Goal: Task Accomplishment & Management: Manage account settings

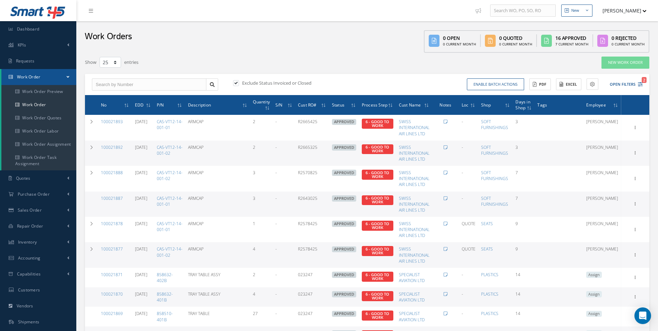
select select "25"
click at [639, 82] on icon "2" at bounding box center [639, 84] width 5 height 5
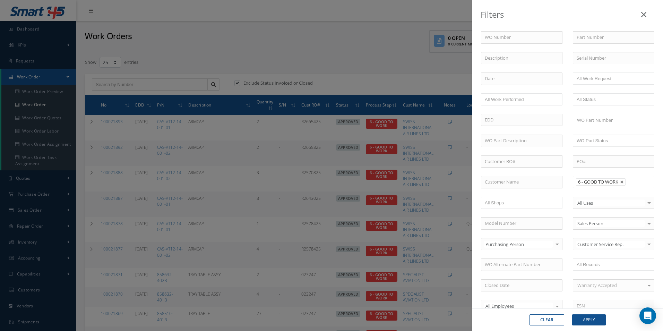
click at [615, 185] on span "6 - GOOD TO WORK" at bounding box center [598, 182] width 40 height 6
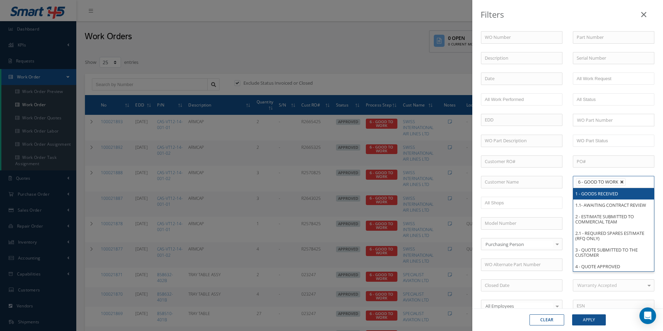
click at [621, 180] on link at bounding box center [622, 182] width 4 height 4
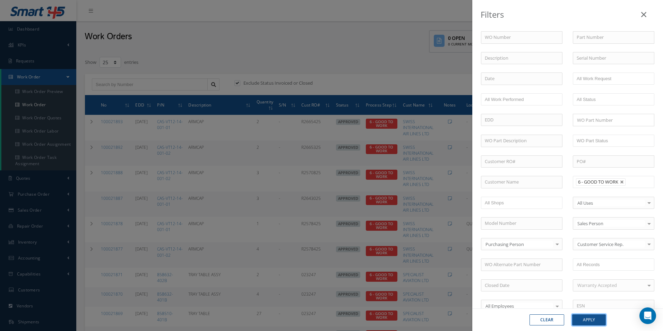
click at [593, 322] on button "Apply" at bounding box center [589, 319] width 34 height 11
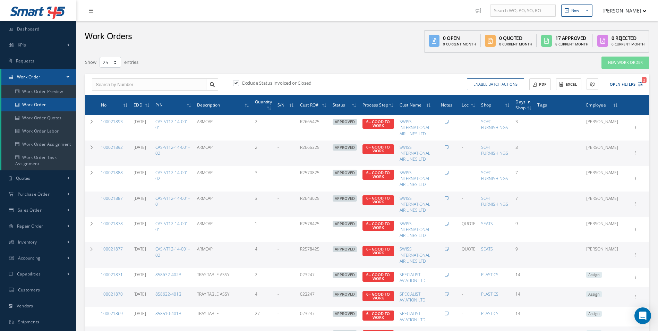
click at [41, 104] on link "Work Order" at bounding box center [38, 104] width 75 height 13
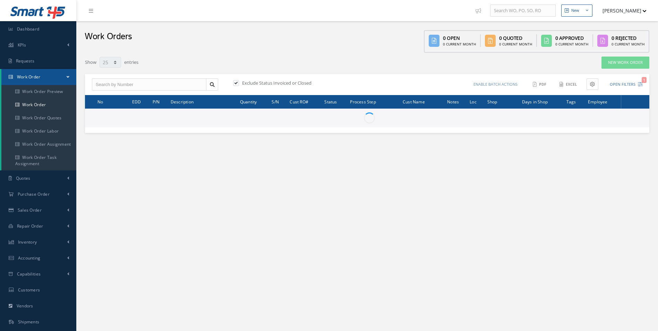
select select "25"
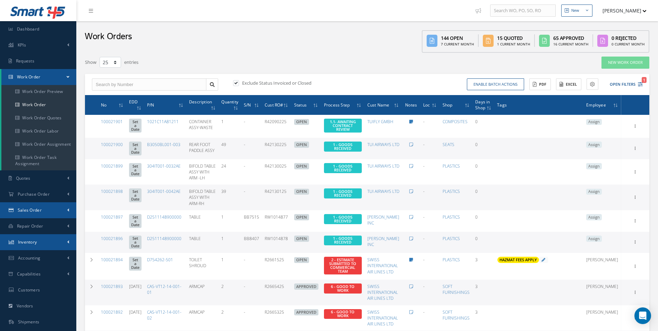
click at [52, 213] on link "Sales Order" at bounding box center [38, 210] width 76 height 16
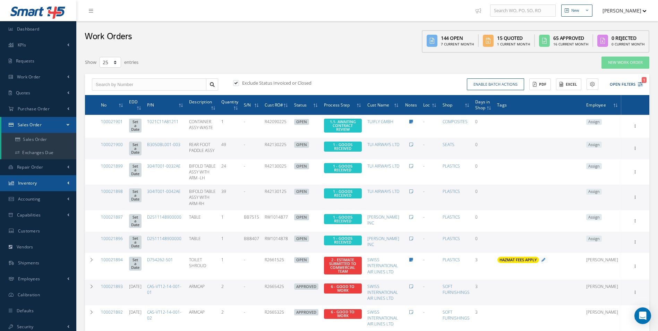
click at [28, 179] on link "Inventory" at bounding box center [38, 183] width 76 height 16
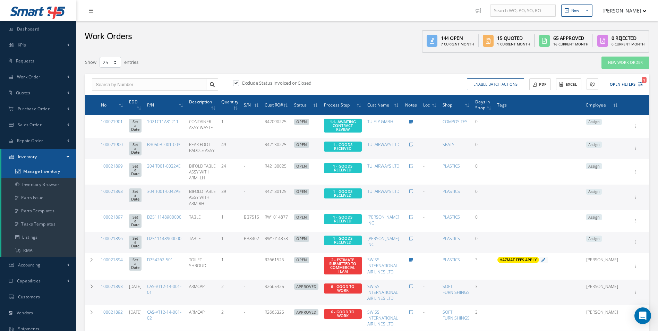
click at [33, 173] on link "Manage Inventory" at bounding box center [38, 171] width 75 height 13
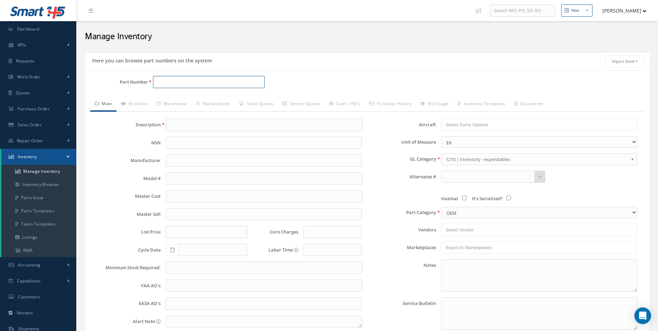
click at [165, 79] on input "Part Number" at bounding box center [209, 82] width 112 height 12
click at [282, 72] on div "Part Number 855162 Description Alternates Based on the selected General Ledger,…" at bounding box center [367, 221] width 564 height 303
click at [149, 103] on link "Bird View" at bounding box center [134, 104] width 36 height 15
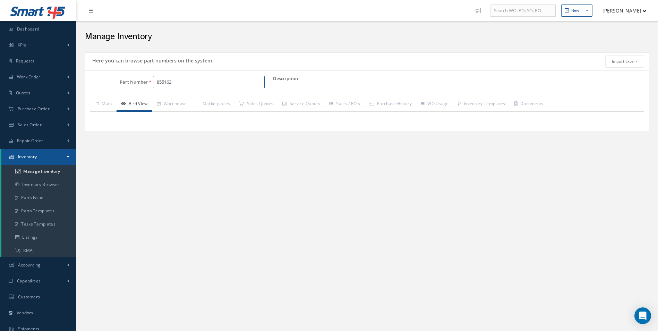
click at [188, 84] on input "855162" at bounding box center [209, 82] width 112 height 12
click at [193, 81] on input "855162" at bounding box center [209, 82] width 112 height 12
click at [181, 82] on input "855162" at bounding box center [209, 82] width 112 height 12
click at [262, 111] on span "SPREADER AY (AISLE)_C100" at bounding box center [269, 110] width 104 height 7
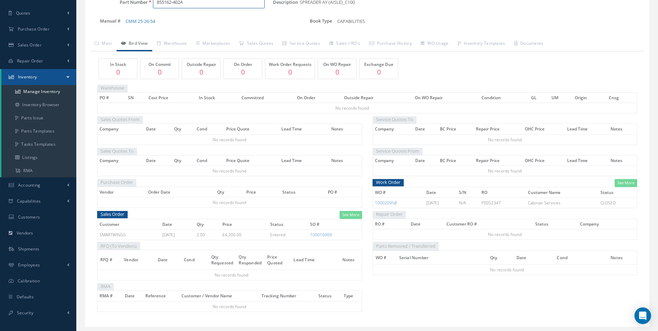
scroll to position [98, 0]
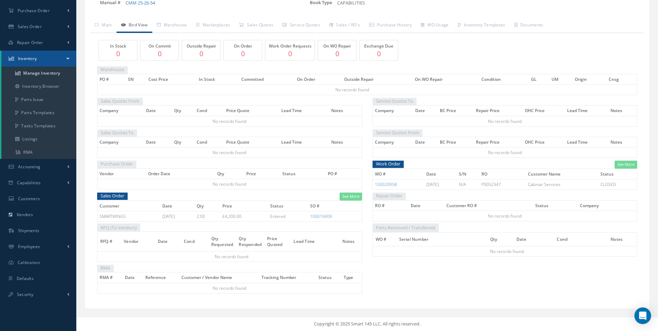
type input "855162-402A"
click at [111, 214] on td "SMARTWINGS" at bounding box center [128, 216] width 63 height 10
click at [330, 218] on link "100016909" at bounding box center [321, 216] width 22 height 6
click at [384, 184] on link "100020958" at bounding box center [386, 184] width 22 height 6
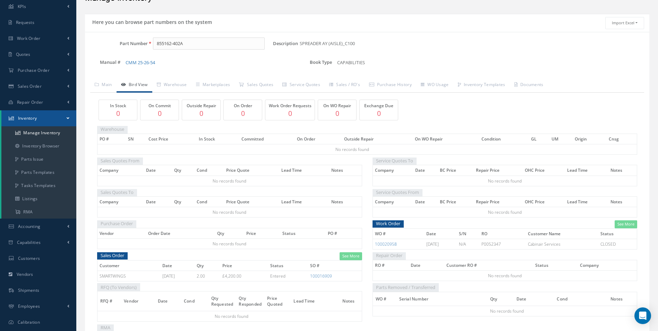
scroll to position [0, 0]
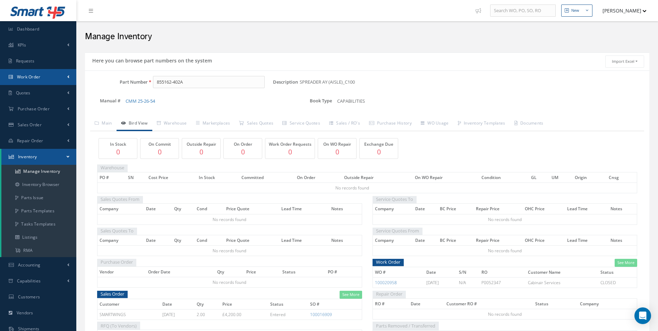
click at [27, 73] on link "Work Order" at bounding box center [38, 77] width 76 height 16
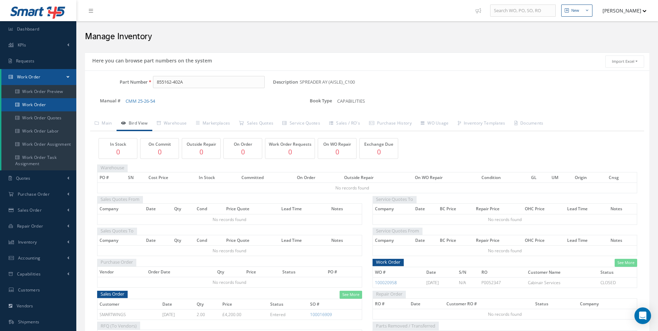
click at [38, 105] on link "Work Order" at bounding box center [38, 104] width 75 height 13
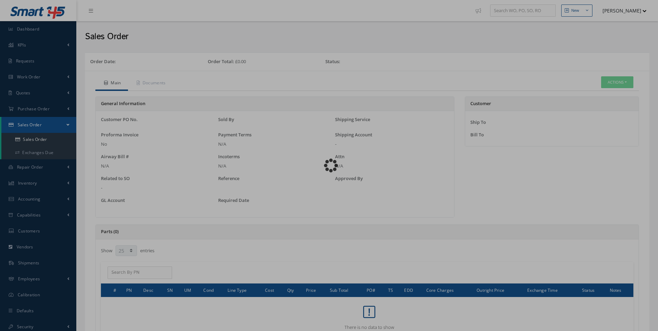
select select "25"
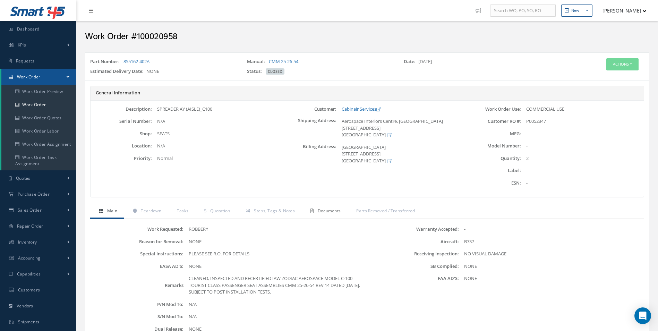
click at [335, 212] on span "Documents" at bounding box center [329, 211] width 23 height 6
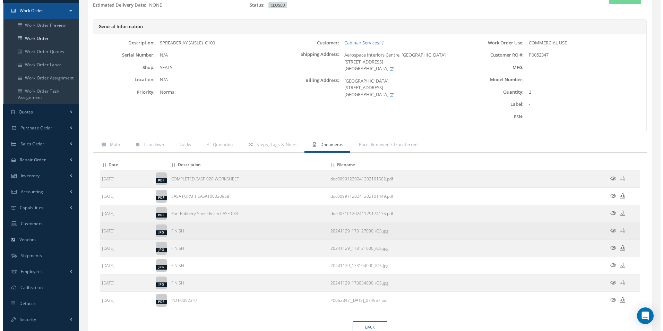
scroll to position [69, 0]
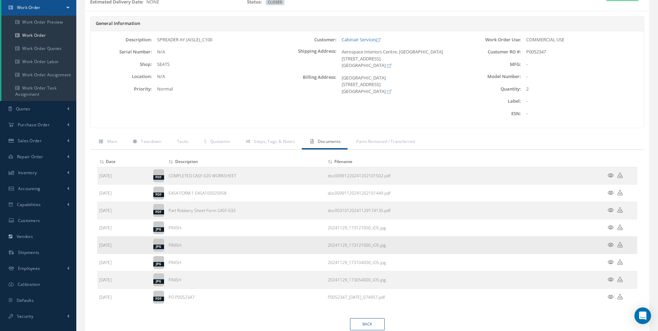
click at [607, 244] on icon at bounding box center [610, 244] width 6 height 5
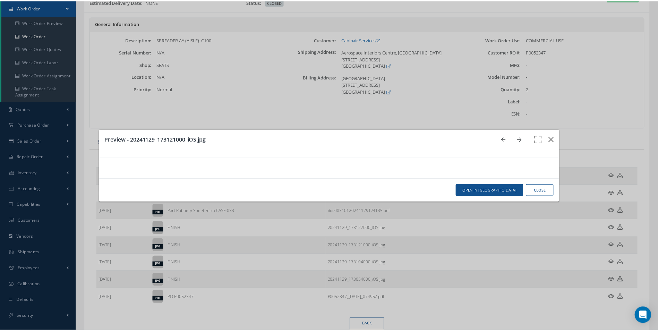
scroll to position [0, 0]
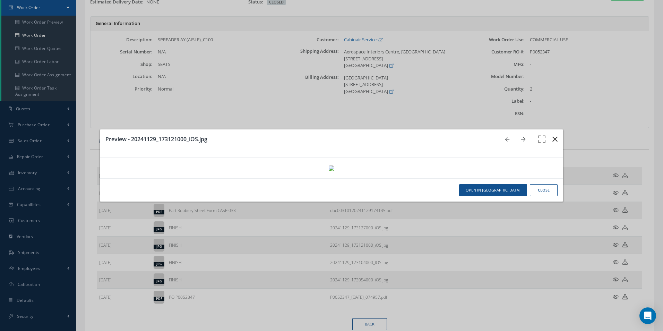
click at [553, 129] on button "button" at bounding box center [555, 138] width 16 height 19
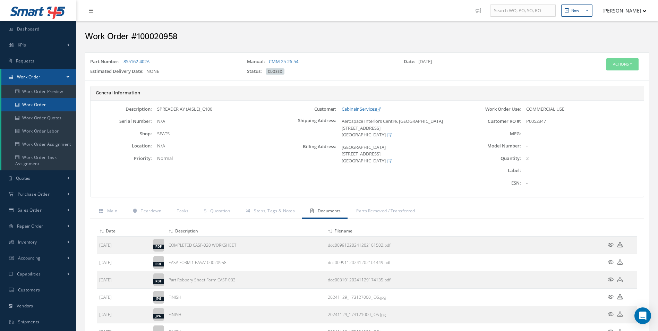
click at [19, 106] on icon at bounding box center [17, 105] width 4 height 4
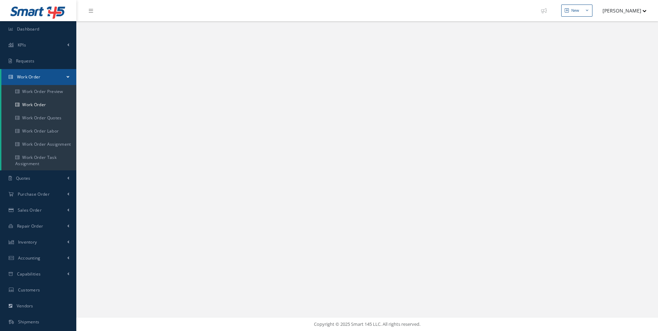
select select "25"
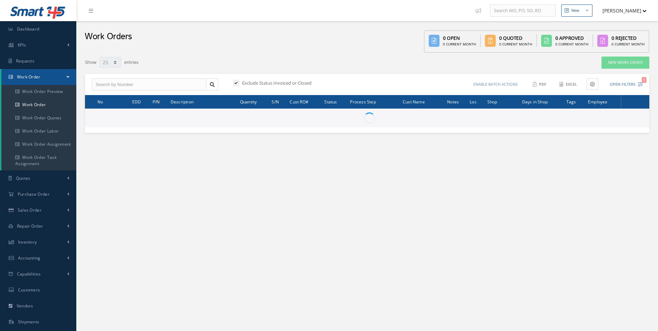
select select "25"
click at [112, 85] on input "text" at bounding box center [149, 84] width 114 height 12
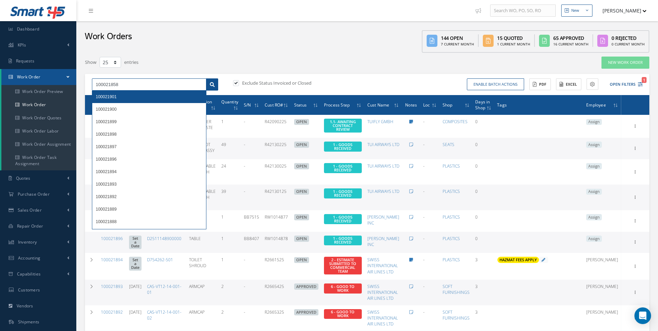
type input "100021858"
click at [214, 86] on icon at bounding box center [212, 84] width 5 height 5
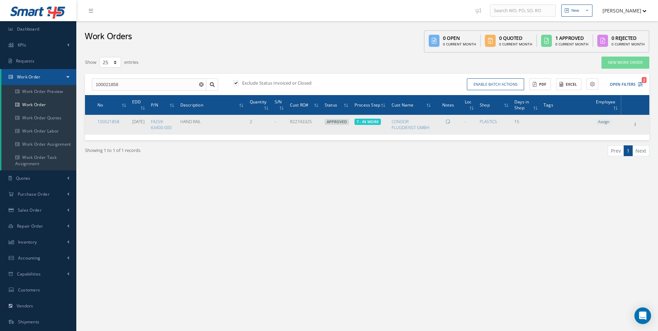
click at [608, 121] on span "Assign" at bounding box center [604, 122] width 16 height 6
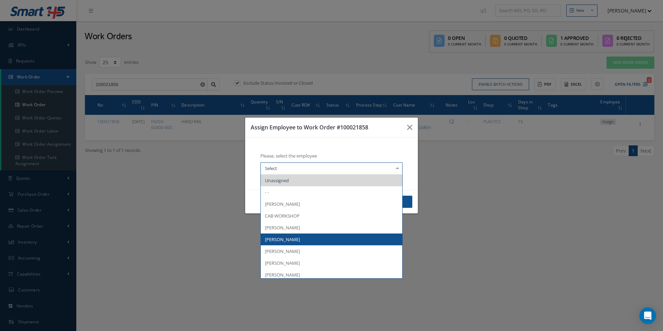
click at [297, 235] on span "[PERSON_NAME]" at bounding box center [331, 239] width 141 height 12
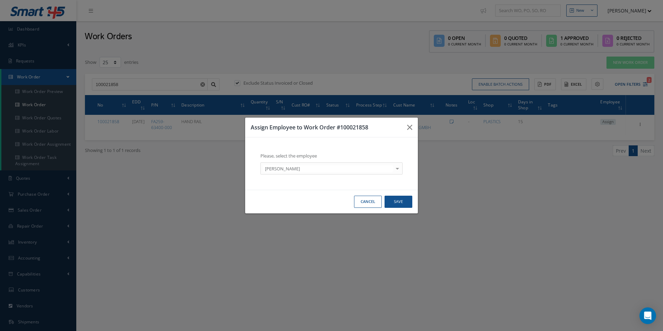
click at [399, 209] on div "Cancel Save" at bounding box center [331, 202] width 173 height 24
click at [400, 207] on button "Save" at bounding box center [398, 201] width 28 height 12
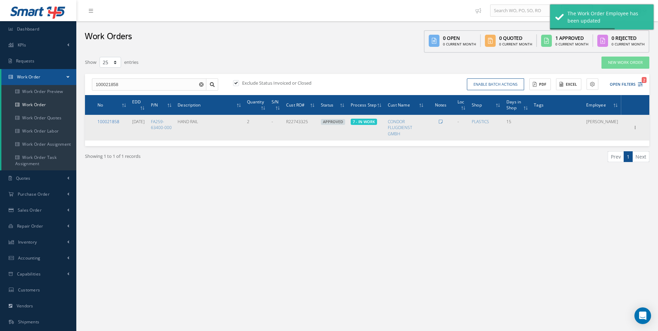
click at [118, 121] on link "100021858" at bounding box center [108, 122] width 22 height 6
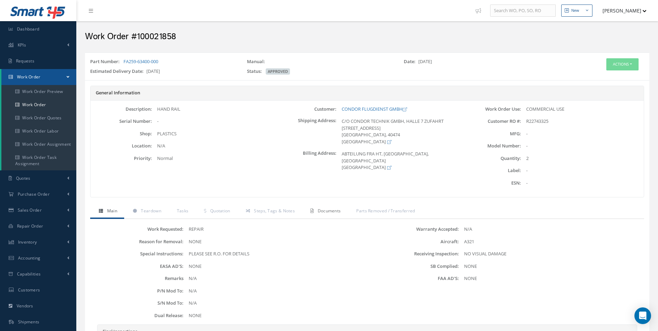
click at [334, 216] on link "Documents" at bounding box center [325, 211] width 46 height 15
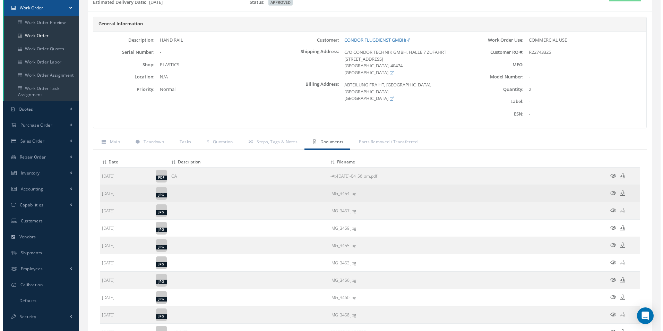
scroll to position [69, 0]
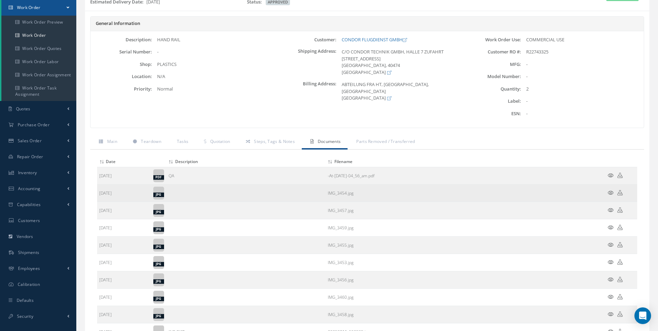
click at [609, 191] on icon at bounding box center [610, 192] width 6 height 5
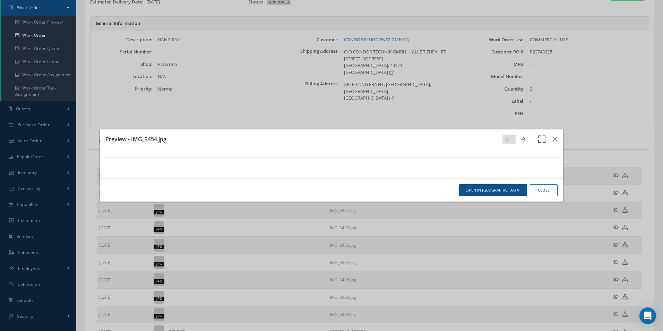
scroll to position [0, 0]
click at [553, 129] on button "button" at bounding box center [555, 138] width 16 height 19
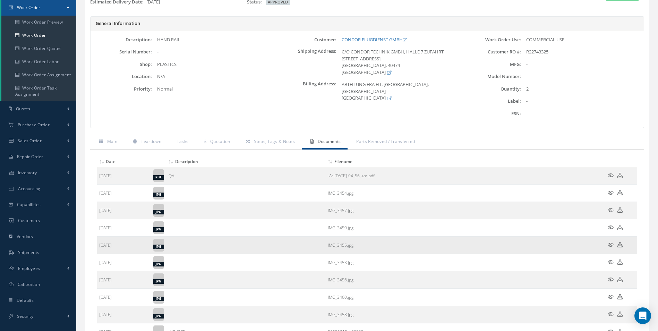
click at [611, 244] on icon at bounding box center [610, 244] width 6 height 5
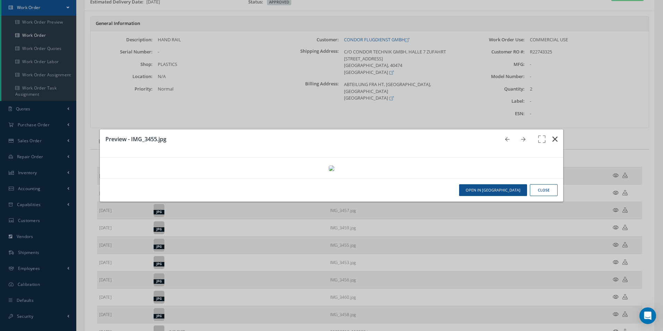
click at [553, 129] on button "button" at bounding box center [555, 138] width 16 height 19
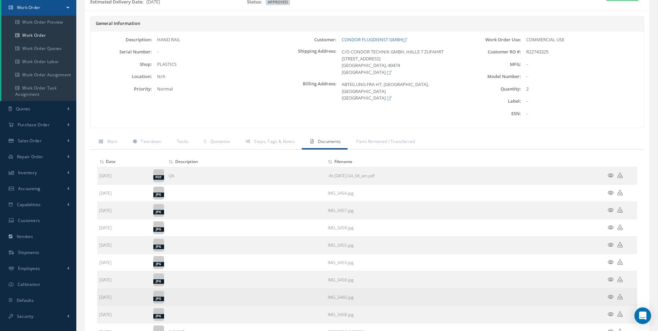
click at [611, 295] on icon at bounding box center [610, 296] width 6 height 5
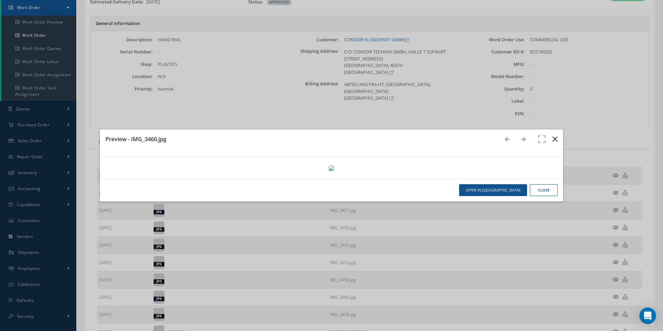
click at [553, 135] on icon "button" at bounding box center [554, 139] width 5 height 8
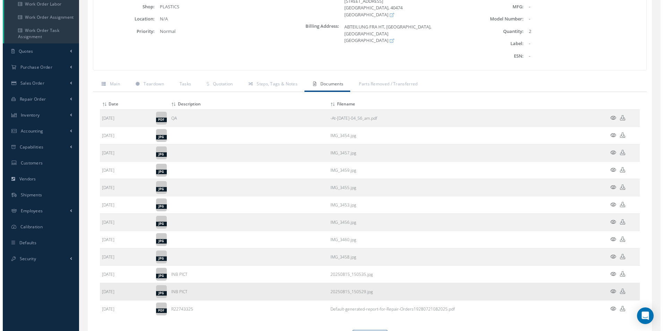
scroll to position [166, 0]
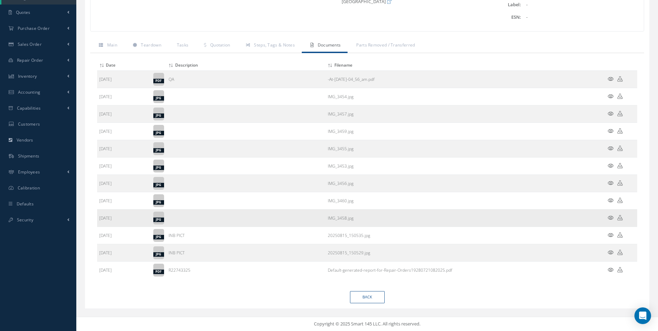
click at [613, 217] on td at bounding box center [616, 217] width 42 height 17
click at [610, 217] on icon at bounding box center [610, 217] width 6 height 5
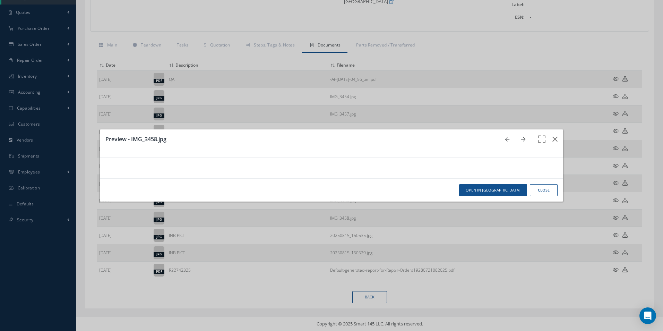
scroll to position [0, 0]
click at [552, 135] on icon "button" at bounding box center [554, 139] width 5 height 8
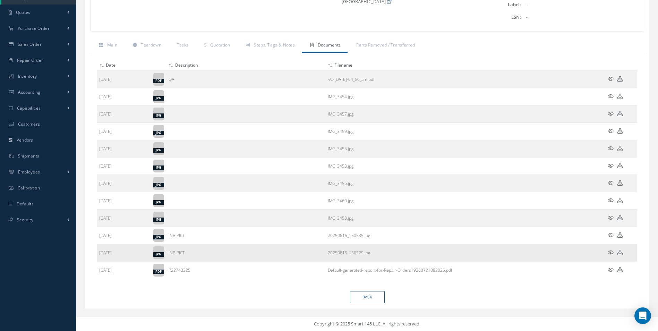
click at [615, 250] on td at bounding box center [616, 252] width 42 height 17
click at [609, 250] on icon at bounding box center [610, 252] width 6 height 5
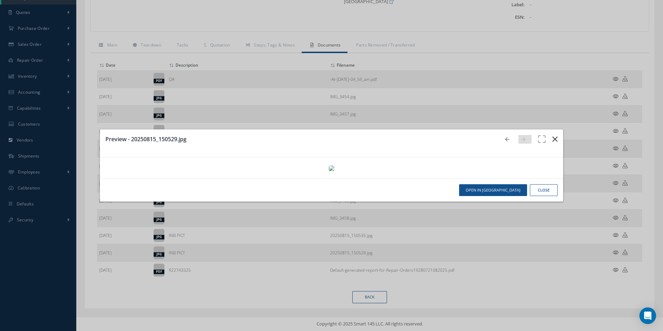
click at [547, 129] on button "button" at bounding box center [555, 138] width 16 height 19
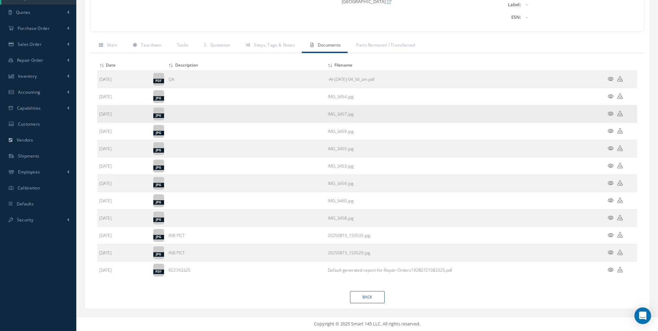
click at [610, 112] on icon at bounding box center [610, 113] width 6 height 5
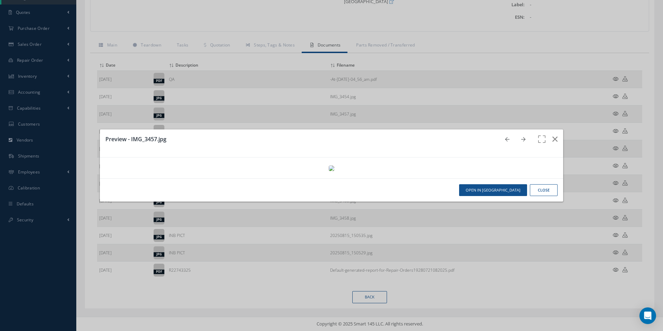
click at [329, 171] on img at bounding box center [332, 168] width 6 height 6
click at [552, 135] on icon "button" at bounding box center [554, 139] width 5 height 8
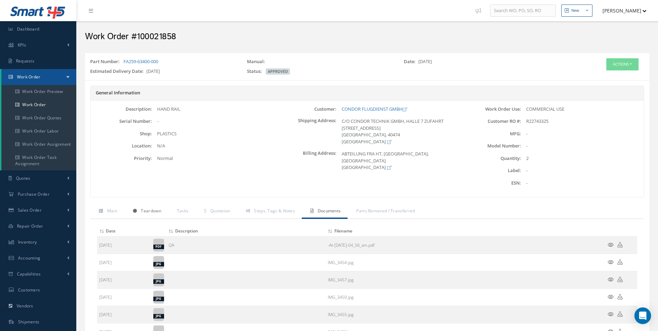
click at [147, 210] on span "Teardown" at bounding box center [151, 211] width 20 height 6
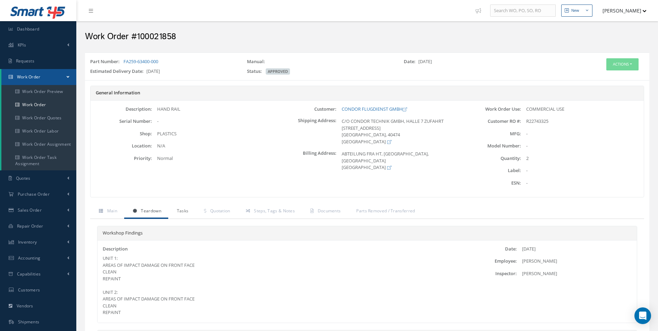
click at [191, 207] on link "Tasks" at bounding box center [181, 211] width 27 height 15
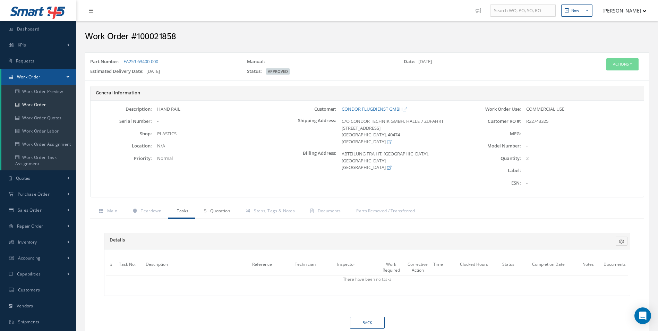
click at [212, 208] on span "Quotation" at bounding box center [220, 211] width 20 height 6
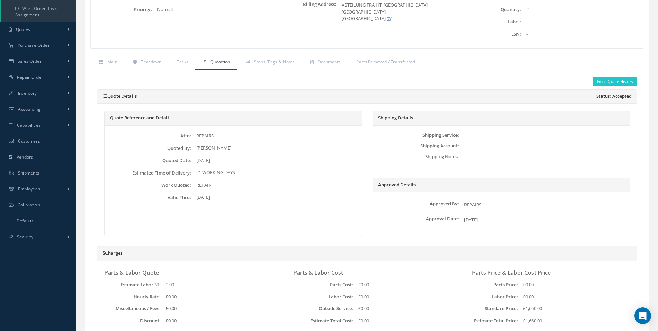
scroll to position [95, 0]
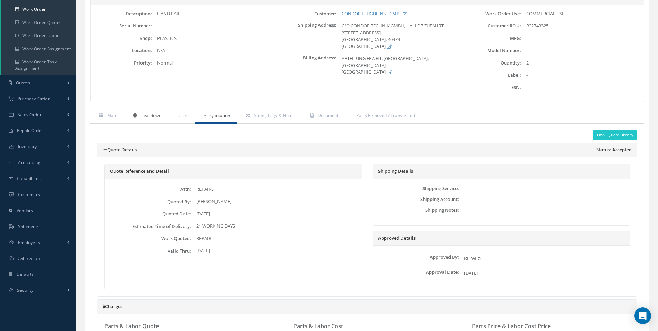
click at [158, 115] on span "Teardown" at bounding box center [151, 115] width 20 height 6
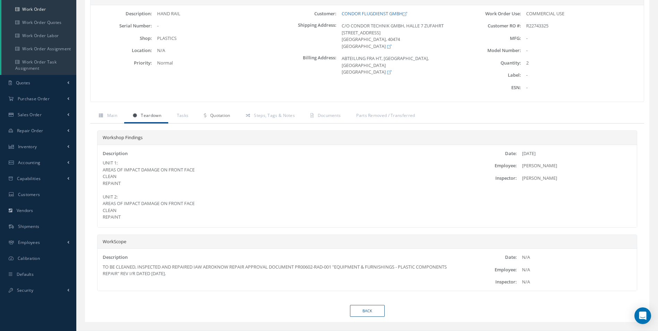
click at [215, 118] on span "Quotation" at bounding box center [220, 115] width 20 height 6
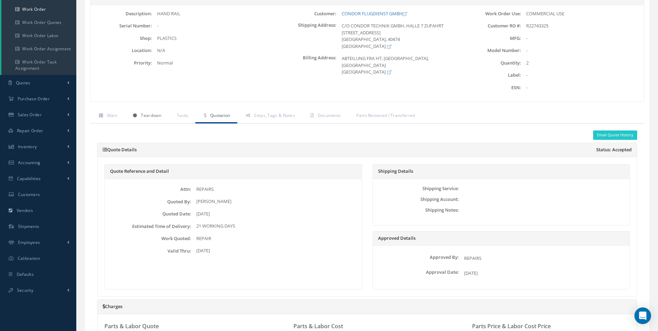
click at [145, 115] on span "Teardown" at bounding box center [151, 115] width 20 height 6
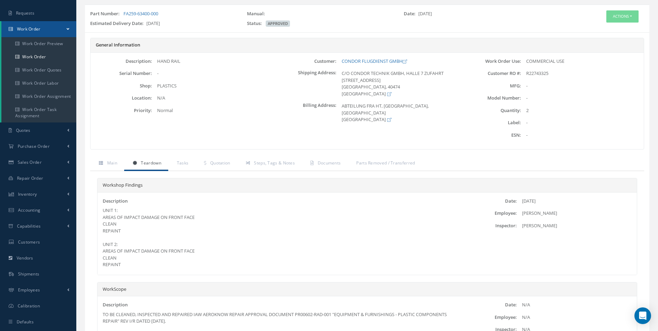
scroll to position [0, 0]
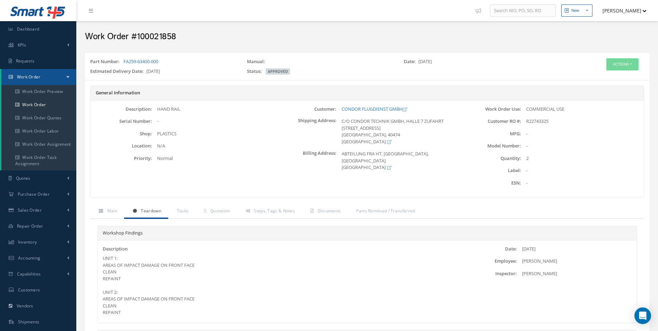
click at [182, 62] on div "Part Number: FA259-63400-000" at bounding box center [163, 63] width 157 height 10
drag, startPoint x: 163, startPoint y: 60, endPoint x: 125, endPoint y: 62, distance: 37.8
click at [125, 62] on div "Part Number: FA259-63400-000" at bounding box center [163, 63] width 157 height 10
copy link "FA259-63400-000"
click at [154, 35] on h2 "Work Order #100021858" at bounding box center [367, 37] width 564 height 10
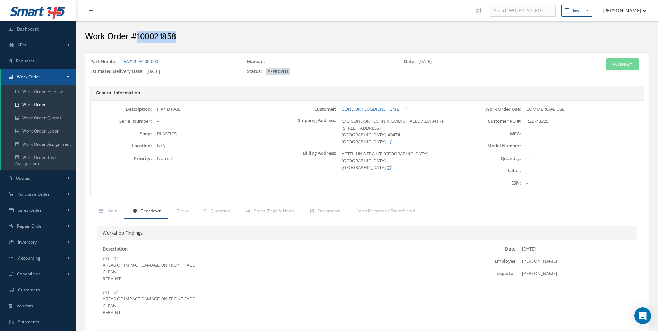
click at [154, 35] on h2 "Work Order #100021858" at bounding box center [367, 37] width 564 height 10
copy h2 "100021858"
click at [532, 124] on span "R22743325" at bounding box center [537, 121] width 22 height 6
copy span "R22743325"
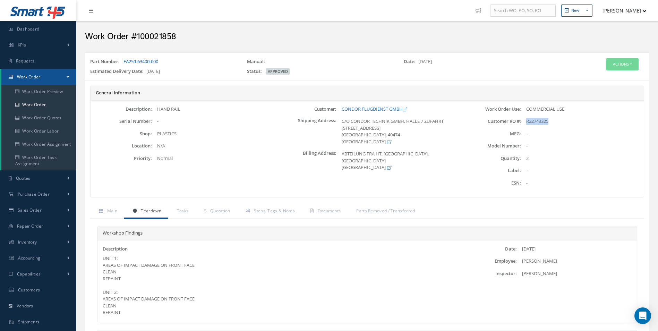
drag, startPoint x: 190, startPoint y: 56, endPoint x: 123, endPoint y: 62, distance: 67.2
click at [123, 62] on div "Part Number: FA259-63400-000 Manual: Date: 08/21/2025 Estimated Delivery Date: …" at bounding box center [367, 66] width 564 height 28
copy link "FA259-63400-000"
drag, startPoint x: 341, startPoint y: 107, endPoint x: 401, endPoint y: 92, distance: 61.1
click at [401, 93] on div "General Information Description: HAND RAIL Serial Number: - Shop:" at bounding box center [367, 142] width 554 height 112
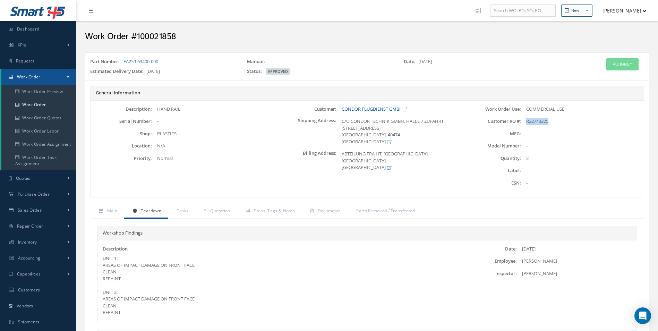
drag, startPoint x: 339, startPoint y: 108, endPoint x: 404, endPoint y: 108, distance: 64.5
click at [404, 108] on div "CONDOR FLUGDIENST GMBH" at bounding box center [397, 109] width 123 height 7
copy link "CONDOR FLUGDIENST GMBH"
click at [361, 86] on div "General Information" at bounding box center [366, 93] width 553 height 15
drag, startPoint x: 339, startPoint y: 106, endPoint x: 388, endPoint y: 108, distance: 49.0
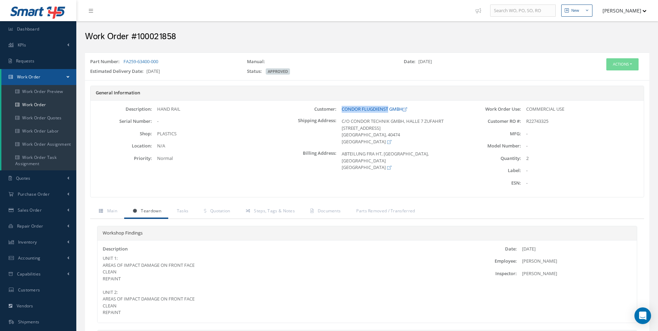
click at [388, 108] on div "CONDOR FLUGDIENST GMBH" at bounding box center [397, 109] width 123 height 7
copy link "CONDOR FLUGDIENST"
drag, startPoint x: 187, startPoint y: 111, endPoint x: 157, endPoint y: 111, distance: 29.8
click at [157, 111] on div "HAND RAIL" at bounding box center [213, 109] width 123 height 7
copy div "HAND RAIL"
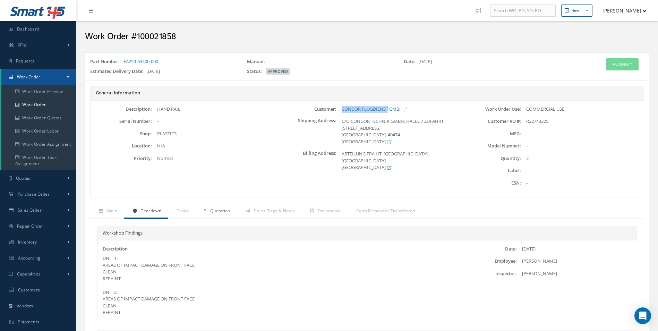
click at [212, 208] on span "Quotation" at bounding box center [220, 211] width 20 height 6
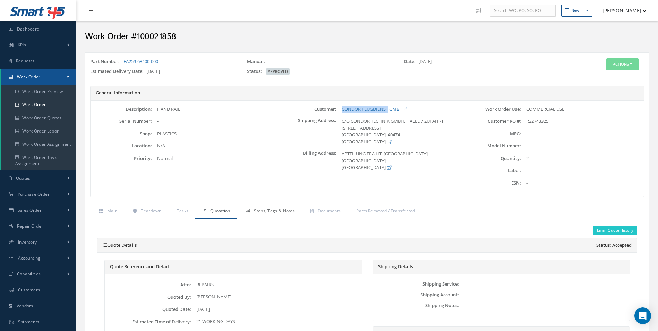
click at [281, 217] on link "Steps, Tags & Notes" at bounding box center [269, 211] width 64 height 15
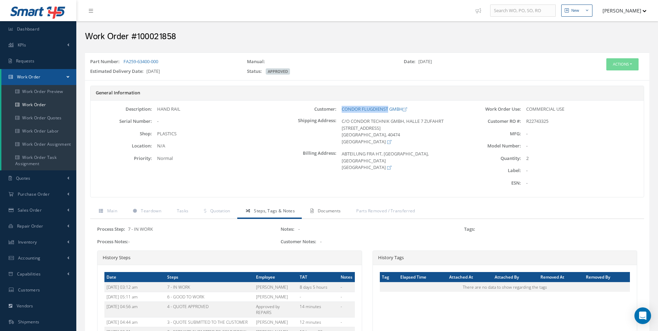
click at [327, 210] on span "Documents" at bounding box center [329, 211] width 23 height 6
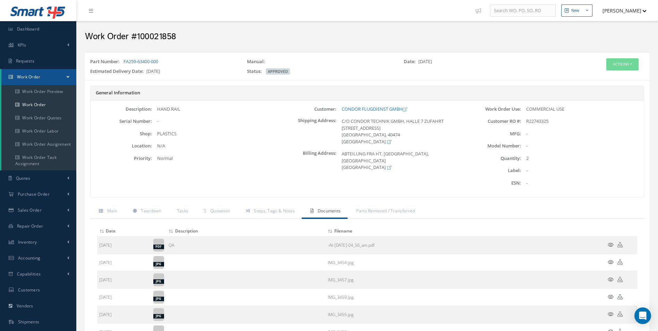
click at [619, 71] on div "Actions Edit Invoicing Close Send By Email Print-Outs Receiving Inspection Scra…" at bounding box center [602, 67] width 94 height 19
click at [614, 66] on button "Actions" at bounding box center [622, 64] width 32 height 12
click at [601, 77] on link "Edit" at bounding box center [611, 77] width 55 height 9
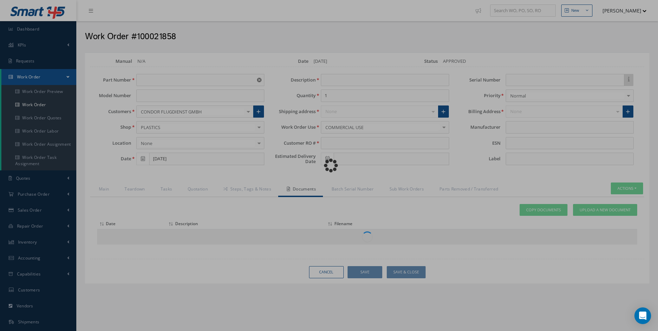
type input "FA259-63400-000"
type input "[DATE]"
type input "HAND RAIL"
type input "2"
type input "R22743325"
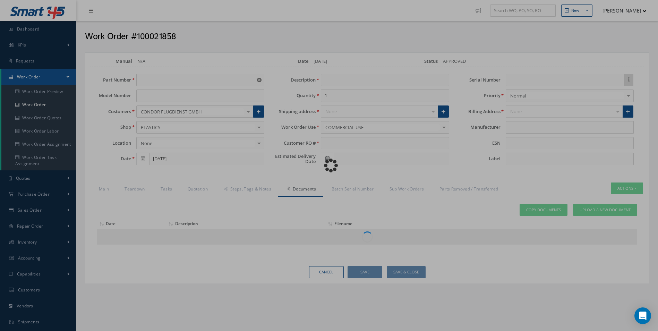
type input "[DATE]"
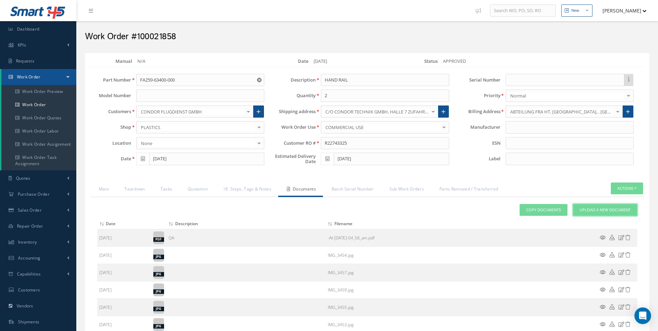
click at [586, 210] on span "Upload a New Document" at bounding box center [604, 210] width 51 height 6
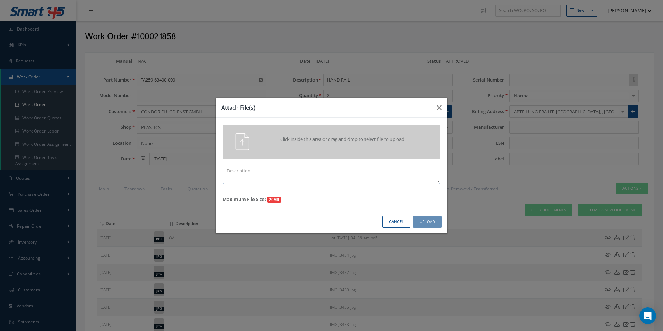
click at [340, 165] on textarea at bounding box center [331, 174] width 217 height 19
drag, startPoint x: 280, startPoint y: 174, endPoint x: 163, endPoint y: 164, distance: 118.0
click at [165, 164] on div "Attach File(s) Click inside this area or drag and drop to select file to upload…" at bounding box center [331, 165] width 663 height 331
type textarea "FINISH"
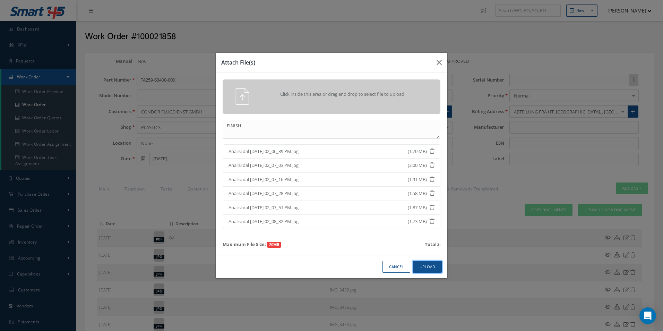
click at [430, 269] on button "Upload" at bounding box center [427, 267] width 29 height 12
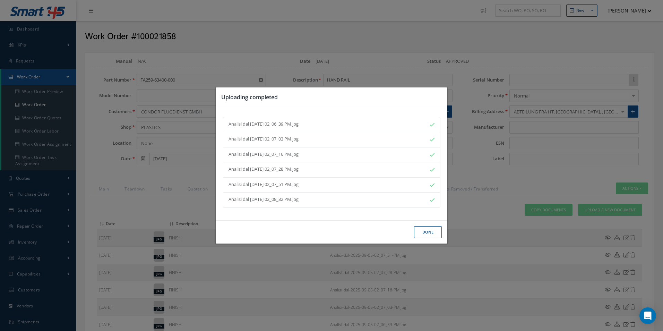
click at [435, 232] on button "Done" at bounding box center [428, 232] width 28 height 12
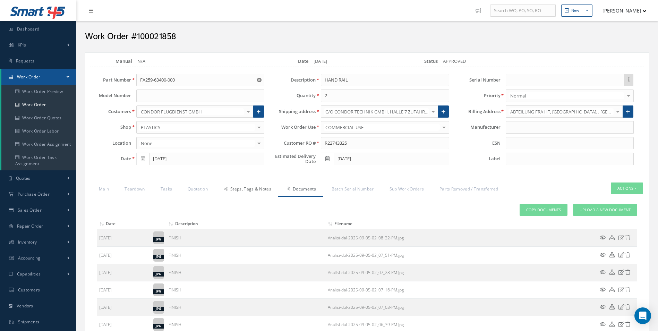
click at [252, 187] on link "Steps, Tags & Notes" at bounding box center [246, 189] width 63 height 15
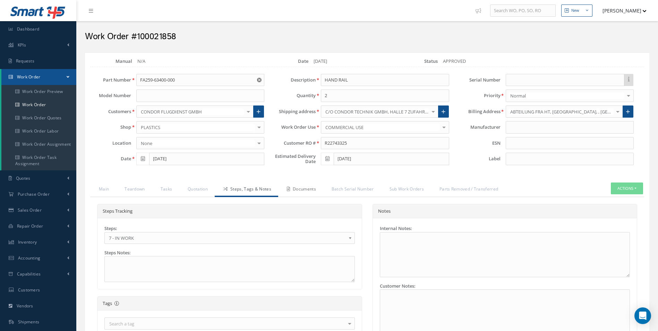
click at [316, 188] on link "Documents" at bounding box center [300, 189] width 45 height 15
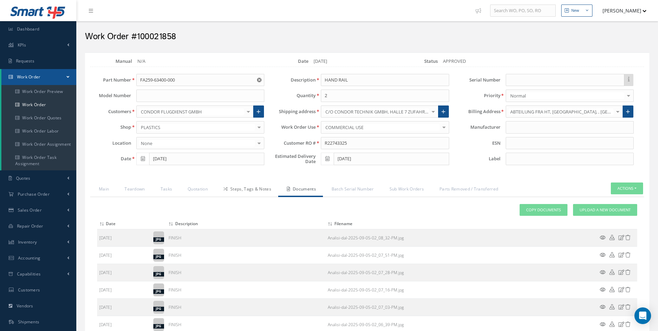
click at [249, 188] on link "Steps, Tags & Notes" at bounding box center [246, 189] width 63 height 15
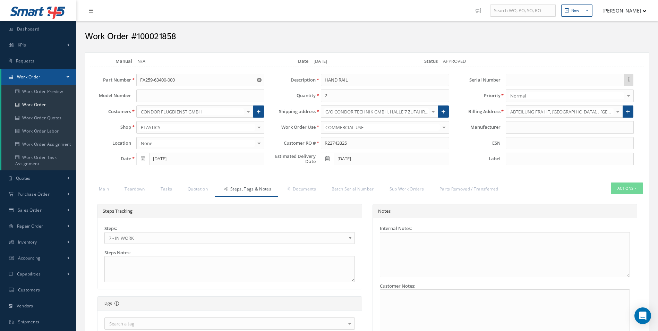
click at [134, 231] on div "Steps: 1 - GOODS RECEIVED 1.1- AWAITING CONTRACT REVIEW 2 - ESTIMATE SUBMITTED …" at bounding box center [229, 234] width 250 height 19
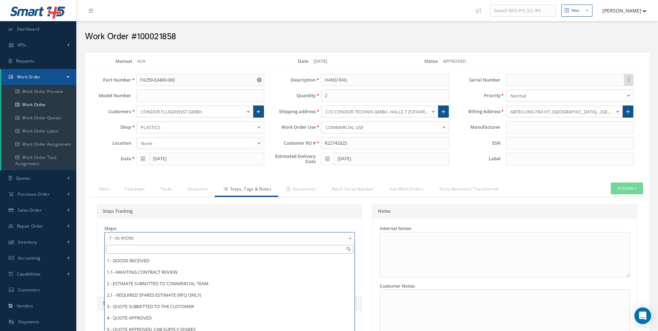
click at [133, 242] on span "7 - IN WORK" at bounding box center [227, 238] width 237 height 8
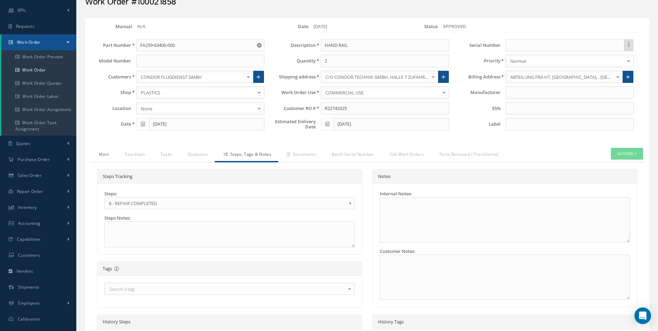
click at [101, 153] on link "Main" at bounding box center [103, 155] width 26 height 15
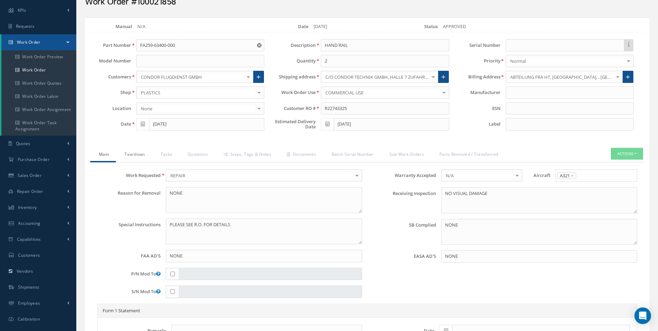
click at [124, 154] on link "Teardown" at bounding box center [134, 155] width 36 height 15
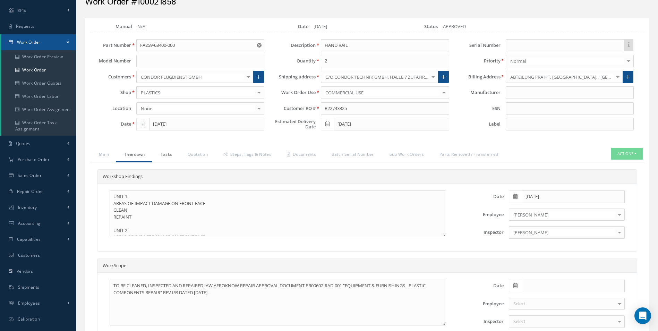
click at [155, 158] on link "Tasks" at bounding box center [165, 155] width 27 height 15
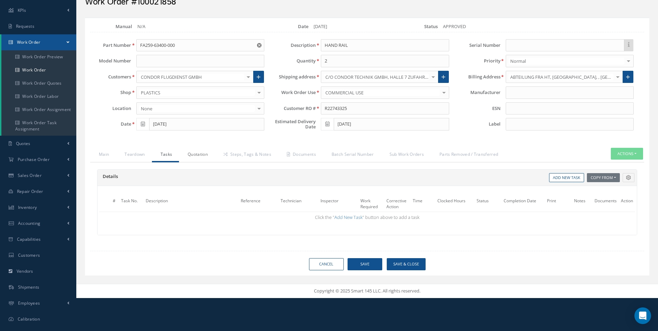
click at [192, 158] on link "Quotation" at bounding box center [197, 155] width 36 height 15
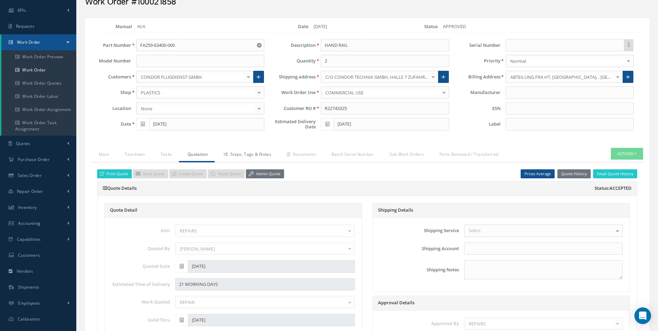
click at [244, 158] on link "Steps, Tags & Notes" at bounding box center [246, 155] width 63 height 15
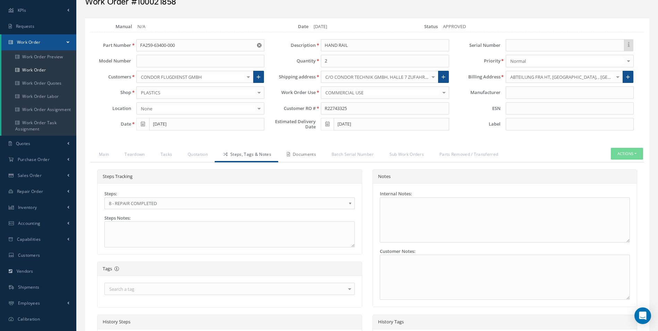
click at [295, 154] on link "Documents" at bounding box center [300, 155] width 45 height 15
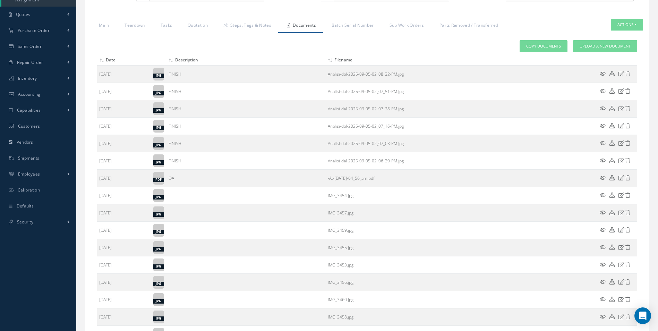
scroll to position [243, 0]
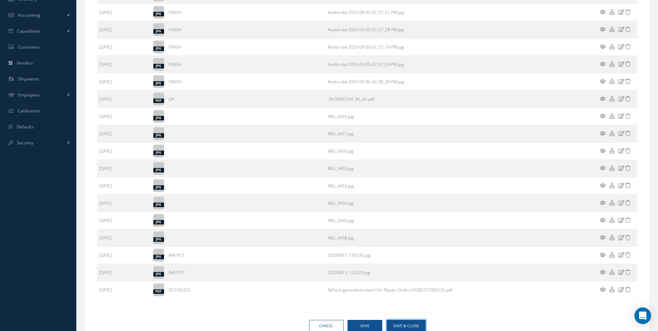
click at [413, 321] on button "Save & Close" at bounding box center [405, 326] width 39 height 12
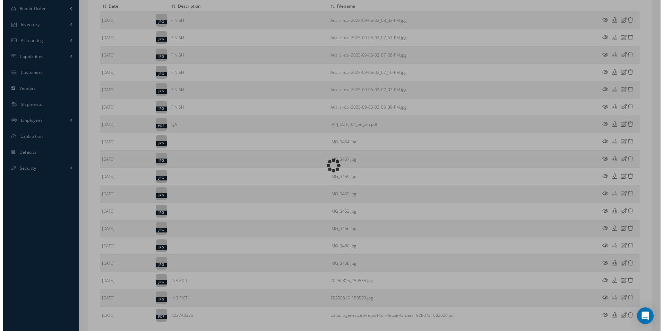
scroll to position [173, 0]
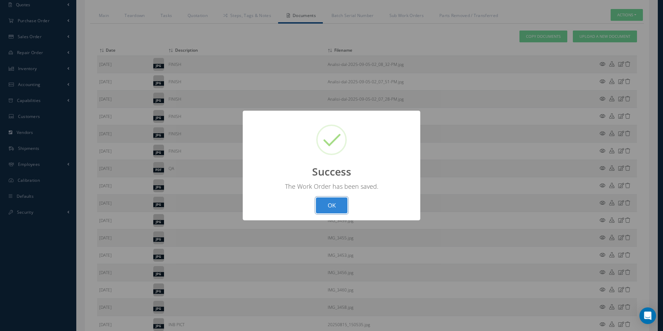
drag, startPoint x: 338, startPoint y: 201, endPoint x: 383, endPoint y: 183, distance: 49.2
click at [338, 201] on button "OK" at bounding box center [332, 205] width 32 height 16
select select "25"
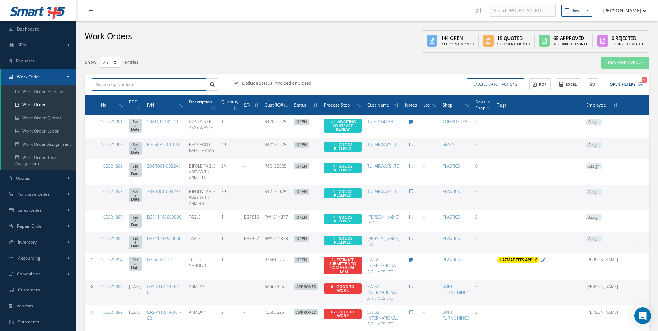
click at [140, 83] on input "text" at bounding box center [149, 84] width 114 height 12
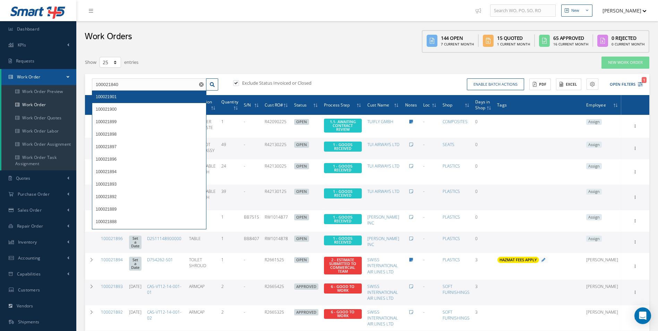
click at [132, 96] on div "100021901" at bounding box center [149, 96] width 107 height 7
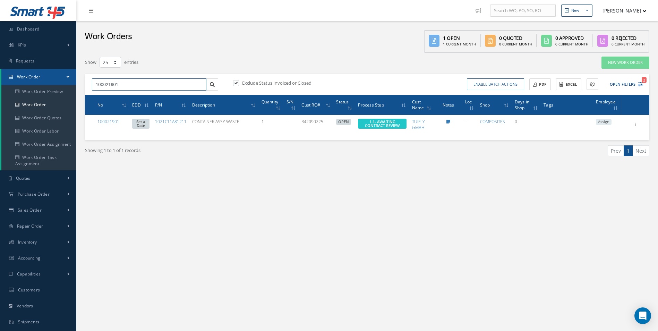
drag, startPoint x: 136, startPoint y: 82, endPoint x: -31, endPoint y: 75, distance: 166.2
click at [0, 75] on html "Smart 145 Dashboard KPIs Work Order Accounting Requests Work Order Work Order P…" at bounding box center [329, 165] width 658 height 331
type input "100021840"
click at [130, 94] on div "100021840" at bounding box center [149, 96] width 107 height 7
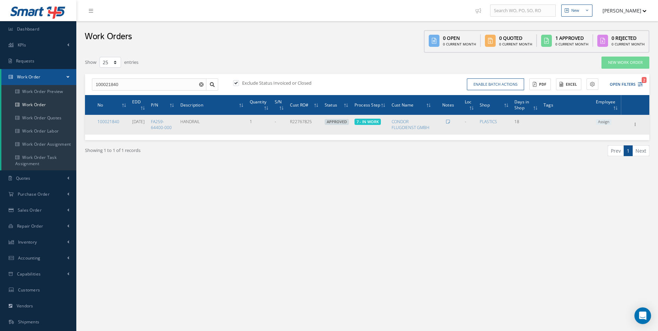
click at [603, 116] on td "Assign" at bounding box center [607, 124] width 28 height 19
click at [603, 120] on span "Assign" at bounding box center [604, 122] width 16 height 6
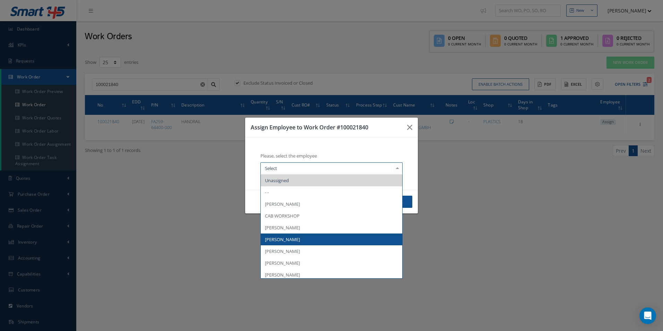
click at [302, 236] on span "[PERSON_NAME]" at bounding box center [331, 239] width 141 height 12
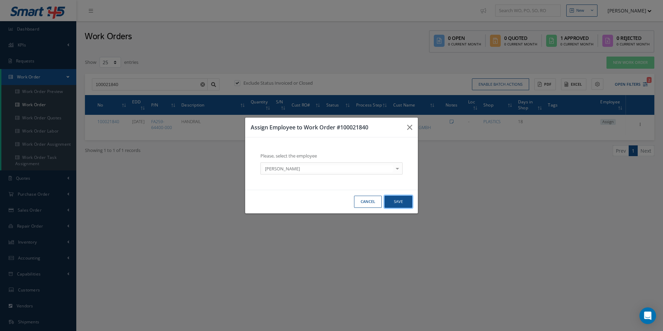
click at [411, 199] on button "Save" at bounding box center [398, 201] width 28 height 12
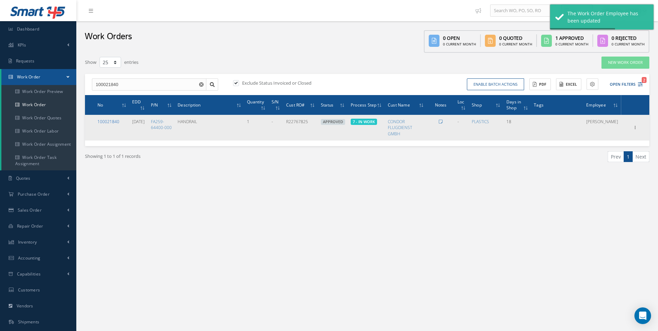
click at [113, 121] on link "100021840" at bounding box center [108, 122] width 22 height 6
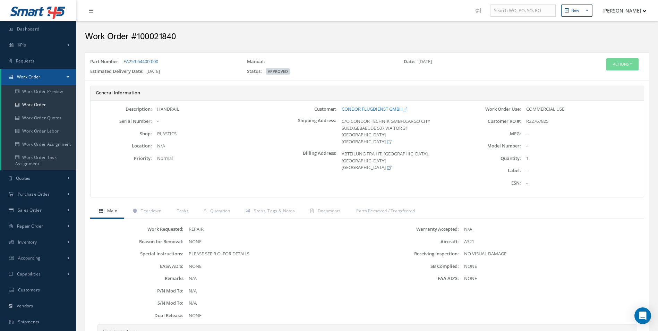
drag, startPoint x: 181, startPoint y: 55, endPoint x: 180, endPoint y: 59, distance: 3.6
click at [180, 55] on div "Part Number: FA259-64400-000 Manual: Date: [DATE] Estimated Delivery Date: [DAT…" at bounding box center [367, 66] width 564 height 28
drag, startPoint x: 164, startPoint y: 62, endPoint x: 124, endPoint y: 59, distance: 40.0
click at [124, 59] on div "Part Number: FA259-64400-000" at bounding box center [163, 63] width 157 height 10
copy link "FA259-64400-000"
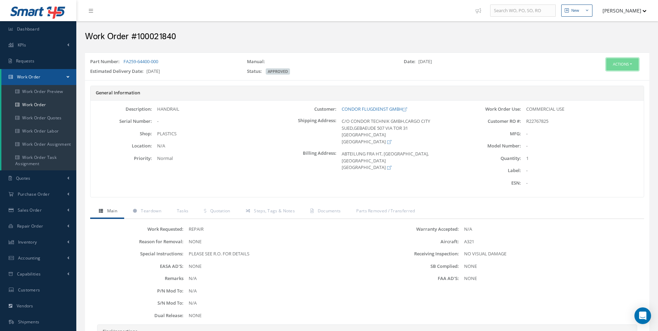
drag, startPoint x: 631, startPoint y: 65, endPoint x: 623, endPoint y: 69, distance: 9.3
click at [631, 65] on button "Actions" at bounding box center [622, 64] width 32 height 12
click at [603, 76] on link "Edit" at bounding box center [611, 77] width 55 height 9
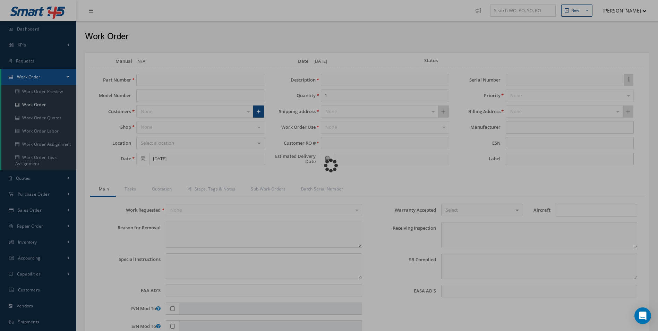
type input "FA259-64400-000"
type input "[DATE]"
type input "HANDRAIL"
type input "R22767825"
type input "[DATE]"
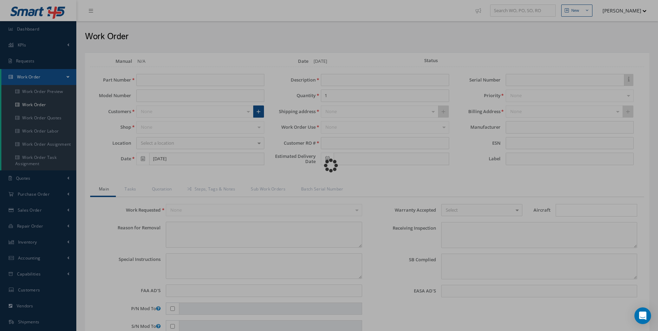
type textarea "NONE"
type textarea "PLEASE SEE R.O. FOR DETAILS"
type input "NONE"
type textarea "NO VISUAL DAMAGE"
type textarea "NONE"
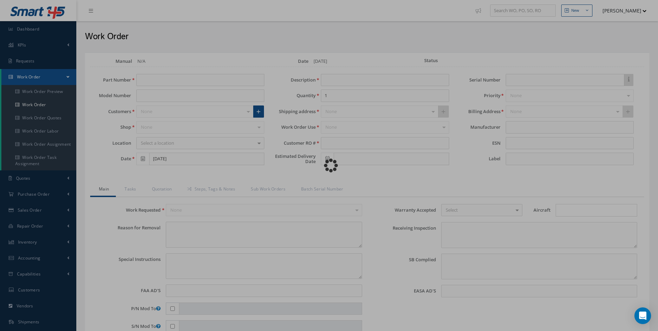
type input "NONE"
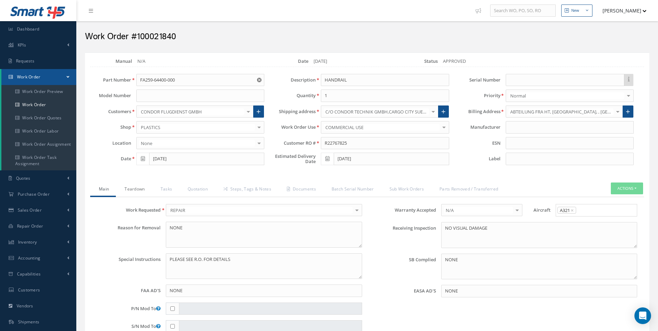
click at [146, 192] on link "Teardown" at bounding box center [134, 189] width 36 height 15
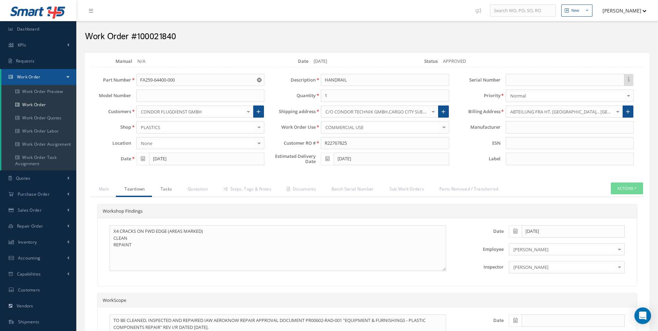
click at [173, 190] on link "Tasks" at bounding box center [165, 189] width 27 height 15
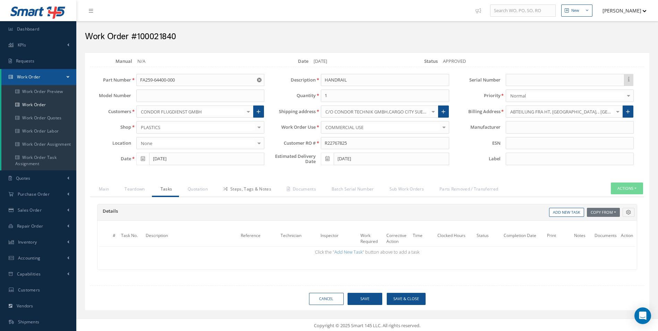
click at [221, 192] on link "Steps, Tags & Notes" at bounding box center [246, 189] width 63 height 15
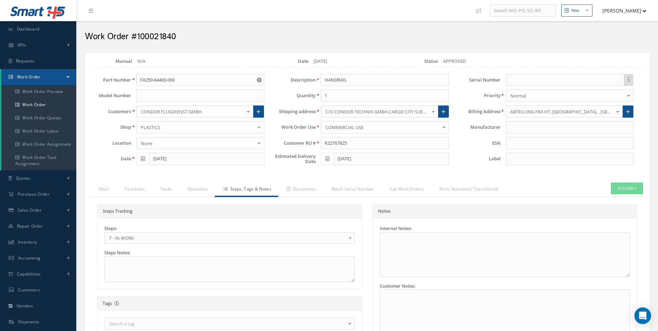
click at [264, 195] on link "Steps, Tags & Notes" at bounding box center [246, 189] width 63 height 15
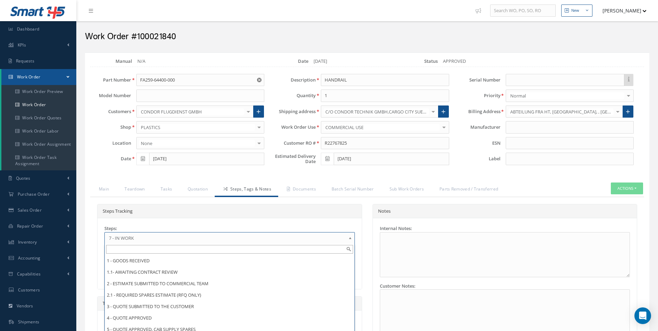
click at [165, 240] on span "7 - IN WORK" at bounding box center [227, 238] width 237 height 8
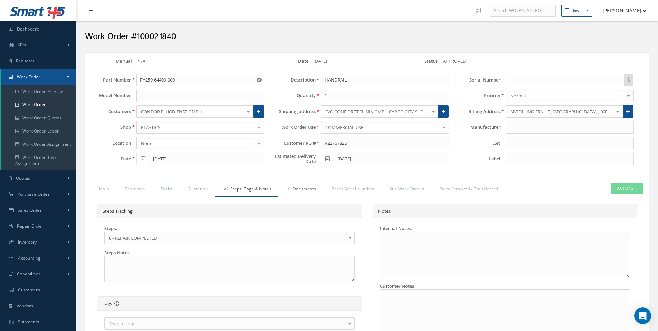
click at [303, 185] on link "Documents" at bounding box center [300, 189] width 45 height 15
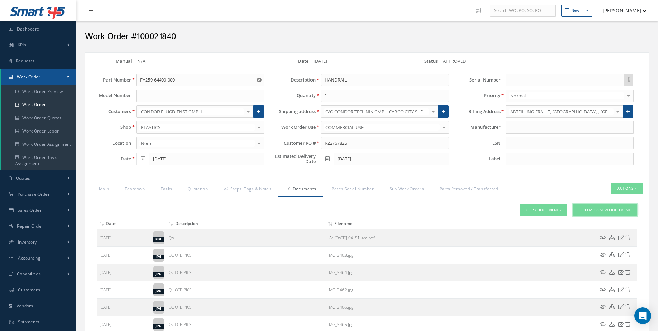
click at [596, 205] on link "Upload a New Document" at bounding box center [605, 210] width 64 height 12
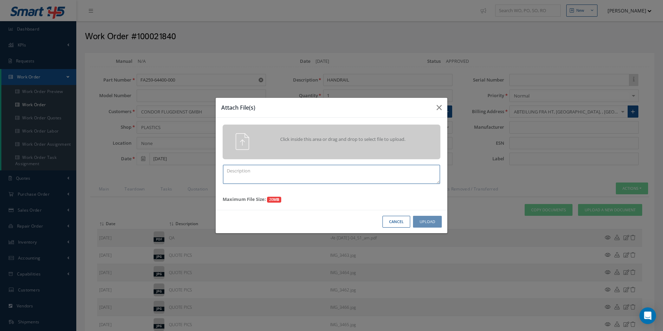
click at [313, 173] on textarea at bounding box center [331, 174] width 217 height 19
type textarea "FINISH"
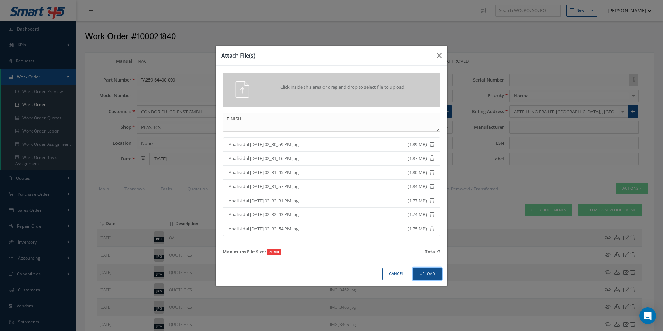
click at [428, 271] on button "Upload" at bounding box center [427, 274] width 29 height 12
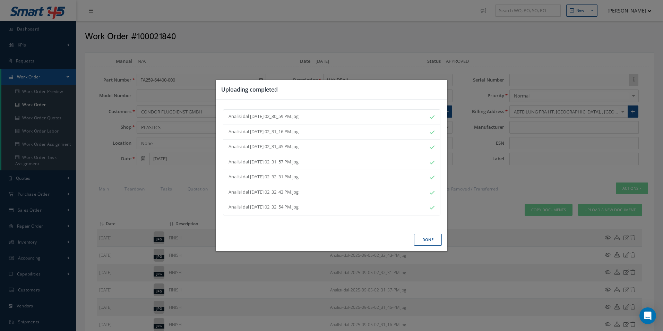
click at [423, 239] on button "Done" at bounding box center [428, 240] width 28 height 12
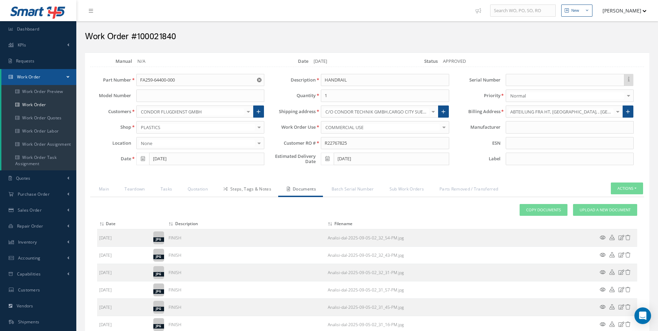
click at [259, 194] on link "Steps, Tags & Notes" at bounding box center [246, 189] width 63 height 15
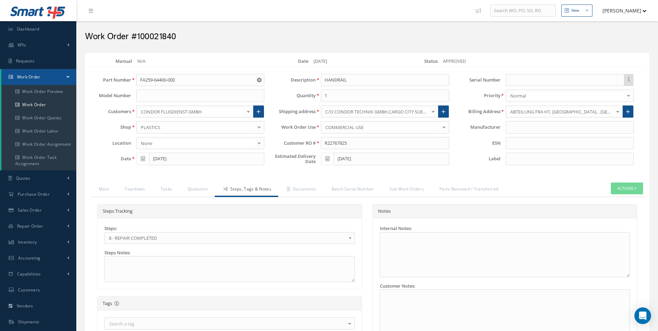
click at [307, 197] on div "Steps Tracking Steps: 1 - GOODS RECEIVED 1.1- AWAITING CONTRACT REVIEW 2 - ESTI…" at bounding box center [367, 334] width 554 height 275
click at [313, 199] on div "Steps Tracking Steps: 1 - GOODS RECEIVED 1.1- AWAITING CONTRACT REVIEW 2 - ESTI…" at bounding box center [367, 334] width 554 height 275
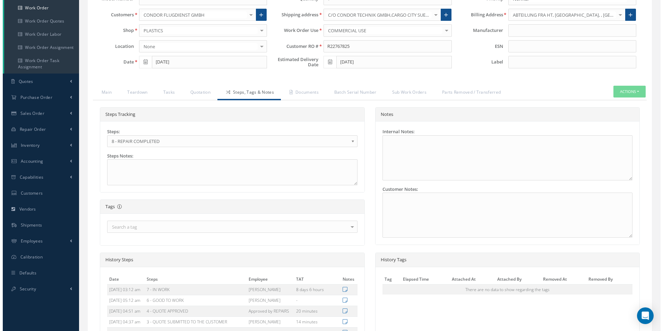
scroll to position [190, 0]
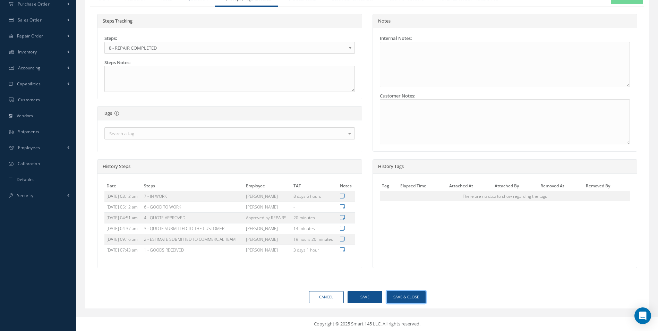
click at [410, 297] on button "Save & Close" at bounding box center [405, 297] width 39 height 12
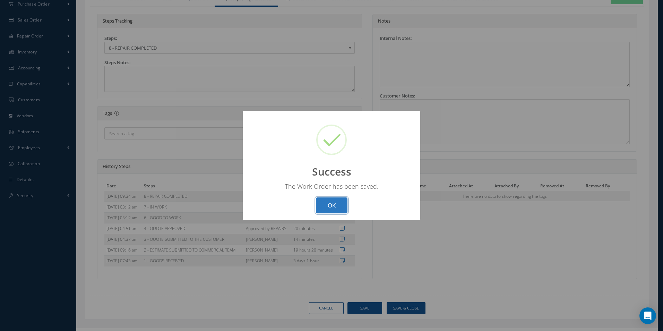
drag, startPoint x: 325, startPoint y: 200, endPoint x: 326, endPoint y: 204, distance: 3.9
click at [325, 200] on button "OK" at bounding box center [332, 205] width 32 height 16
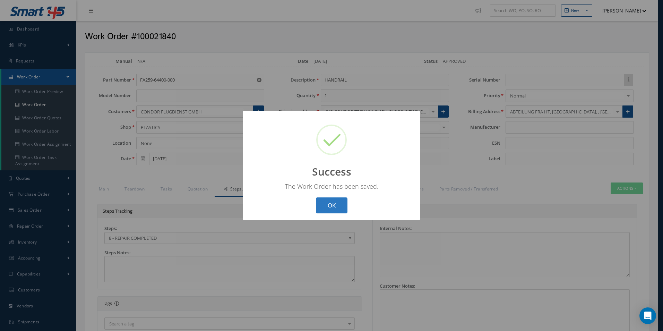
select select "25"
